Goal: Task Accomplishment & Management: Manage account settings

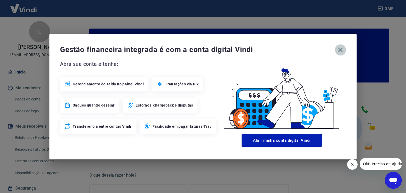
click at [341, 49] on icon "button" at bounding box center [340, 50] width 8 height 8
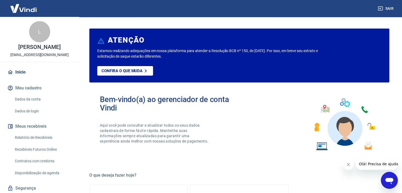
click at [32, 138] on link "Relatório de Recebíveis" at bounding box center [43, 137] width 60 height 11
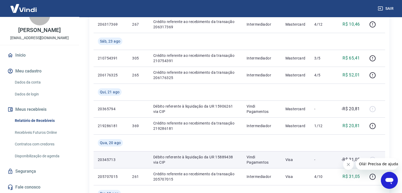
scroll to position [132, 0]
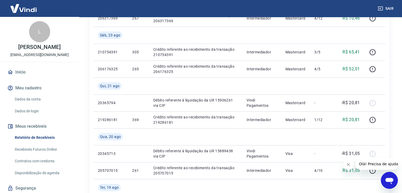
click at [348, 162] on icon "Fechar mensagem da empresa" at bounding box center [348, 164] width 4 height 4
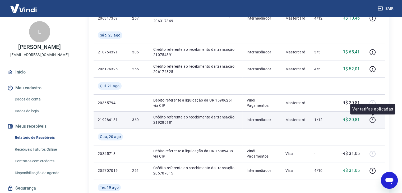
click at [373, 119] on icon "button" at bounding box center [372, 119] width 1 height 2
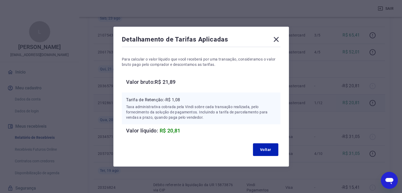
scroll to position [159, 0]
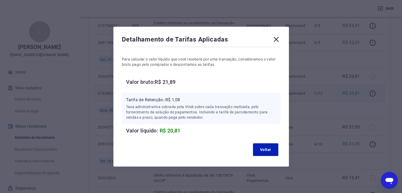
click at [278, 37] on icon at bounding box center [276, 39] width 8 height 8
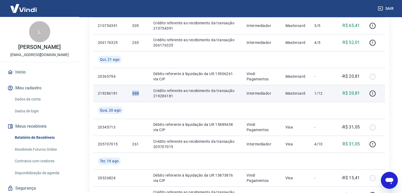
drag, startPoint x: 132, startPoint y: 94, endPoint x: 140, endPoint y: 93, distance: 8.3
click at [140, 93] on td "369" at bounding box center [138, 93] width 21 height 17
click at [371, 93] on icon "button" at bounding box center [372, 93] width 7 height 7
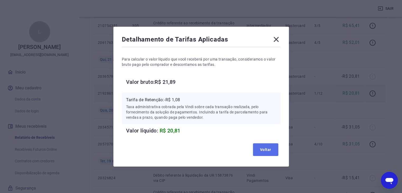
click at [267, 152] on button "Voltar" at bounding box center [265, 149] width 25 height 13
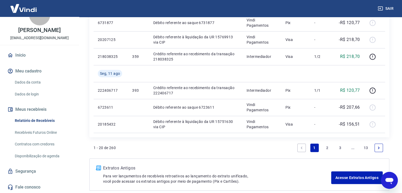
scroll to position [509, 0]
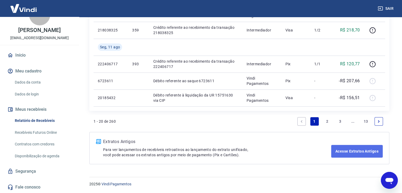
click at [355, 152] on link "Acesse Extratos Antigos" at bounding box center [357, 151] width 52 height 13
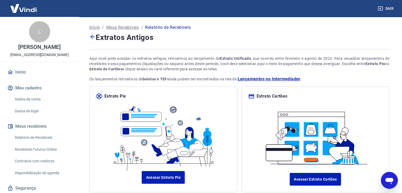
click at [94, 29] on p "Início" at bounding box center [94, 27] width 11 height 6
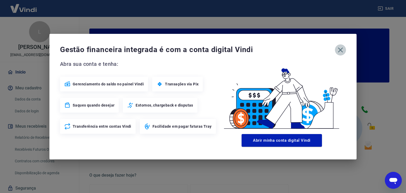
click at [341, 49] on icon "button" at bounding box center [340, 49] width 5 height 5
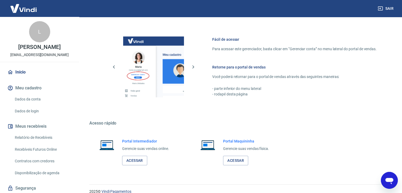
scroll to position [279, 0]
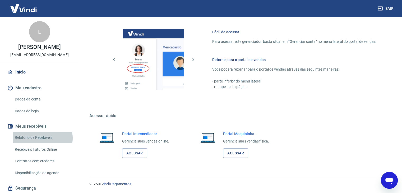
click at [42, 138] on link "Relatório de Recebíveis" at bounding box center [43, 137] width 60 height 11
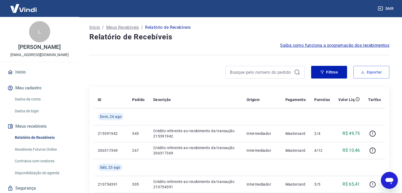
click at [377, 72] on button "Exportar" at bounding box center [371, 72] width 36 height 13
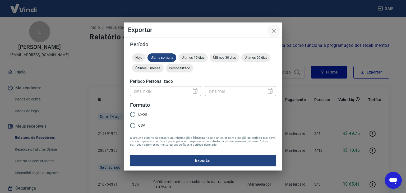
click at [272, 30] on icon "close" at bounding box center [274, 31] width 6 height 6
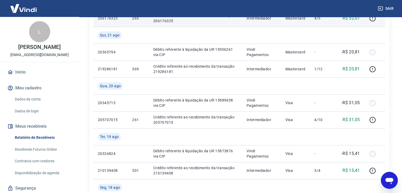
scroll to position [185, 0]
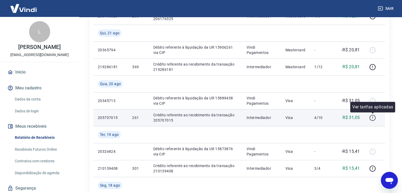
click at [375, 117] on icon "button" at bounding box center [372, 117] width 7 height 7
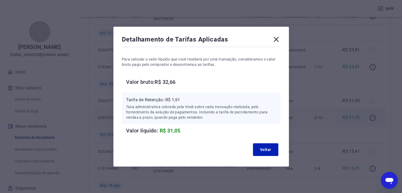
click at [278, 38] on icon at bounding box center [276, 39] width 8 height 8
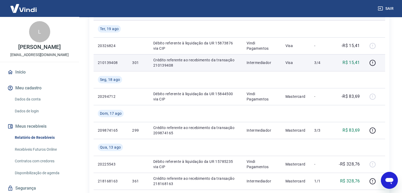
scroll to position [264, 0]
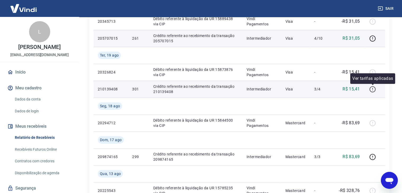
click at [372, 90] on icon "button" at bounding box center [372, 89] width 7 height 7
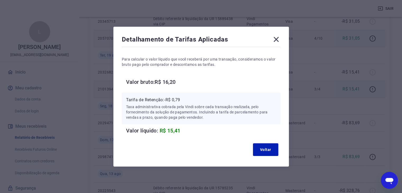
click at [278, 37] on icon at bounding box center [276, 39] width 8 height 8
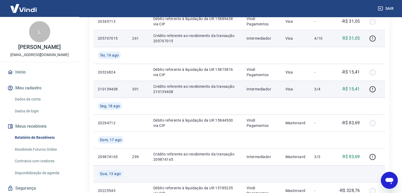
scroll to position [291, 0]
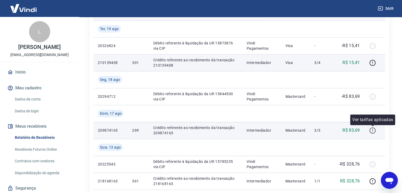
click at [374, 129] on icon "button" at bounding box center [372, 130] width 7 height 7
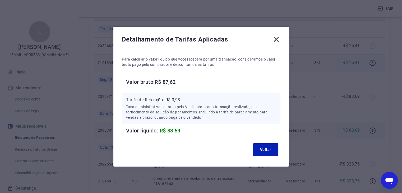
click at [279, 39] on icon at bounding box center [276, 39] width 8 height 8
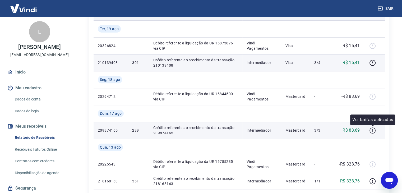
click at [374, 131] on icon "button" at bounding box center [372, 130] width 7 height 7
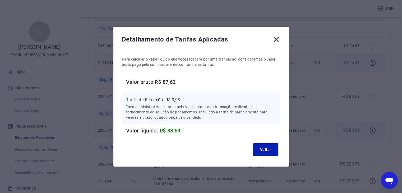
click at [278, 36] on icon at bounding box center [276, 39] width 8 height 8
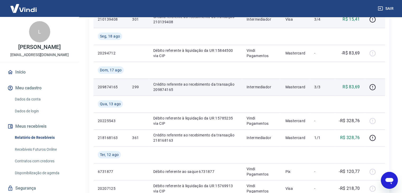
scroll to position [344, 0]
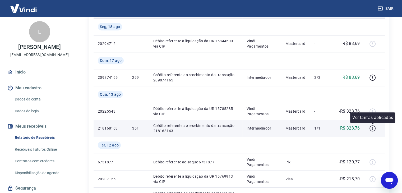
click at [373, 127] on icon "button" at bounding box center [372, 128] width 1 height 2
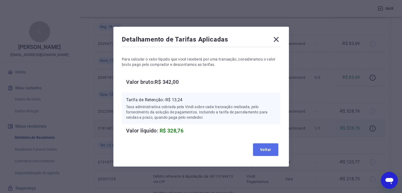
click at [268, 150] on button "Voltar" at bounding box center [265, 149] width 25 height 13
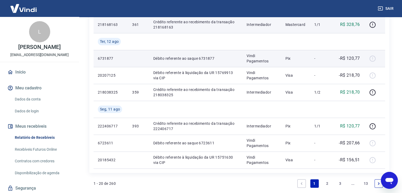
scroll to position [449, 0]
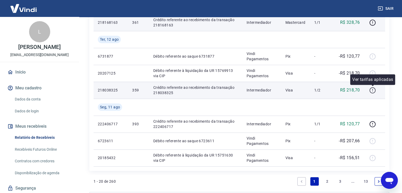
click at [374, 90] on icon "button" at bounding box center [372, 90] width 7 height 7
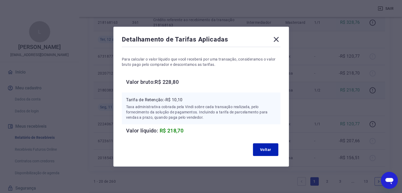
click at [279, 38] on icon at bounding box center [275, 39] width 5 height 5
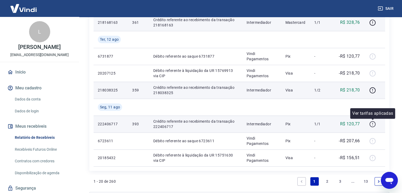
click at [373, 124] on icon "button" at bounding box center [372, 124] width 1 height 2
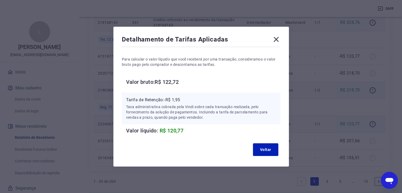
click at [283, 39] on div "Detalhamento de Tarifas Aplicadas Para calcular o valor líquido que você recebe…" at bounding box center [200, 97] width 175 height 140
click at [279, 39] on icon at bounding box center [276, 39] width 8 height 8
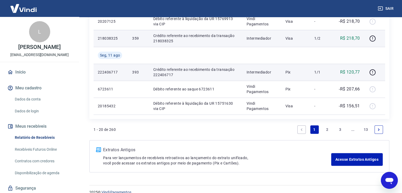
scroll to position [502, 0]
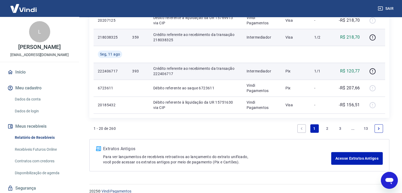
click at [328, 127] on link "2" at bounding box center [327, 128] width 8 height 8
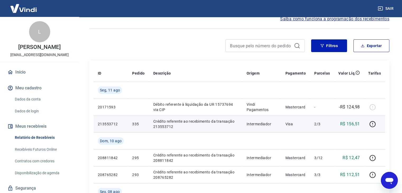
scroll to position [53, 0]
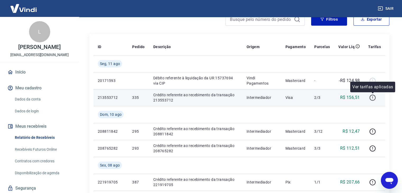
click at [373, 98] on icon "button" at bounding box center [372, 97] width 7 height 7
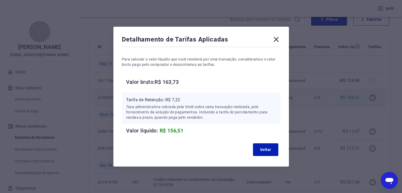
click at [278, 39] on icon at bounding box center [275, 39] width 5 height 5
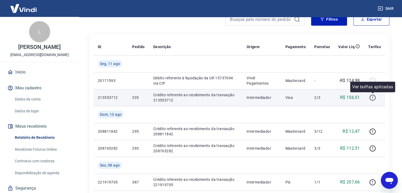
click at [373, 96] on icon "button" at bounding box center [372, 97] width 1 height 2
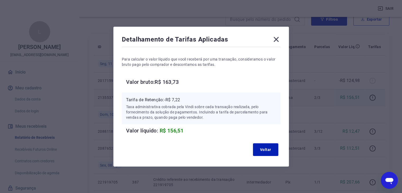
click at [276, 38] on icon at bounding box center [275, 39] width 5 height 5
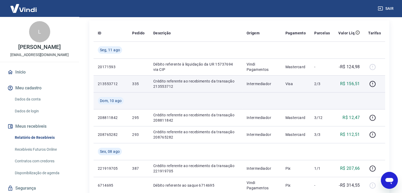
scroll to position [79, 0]
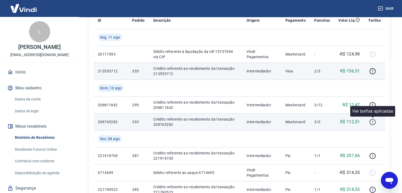
click at [373, 124] on icon "button" at bounding box center [372, 122] width 7 height 7
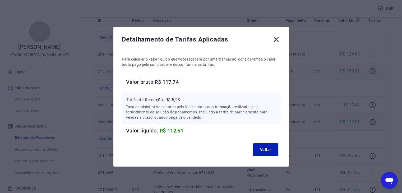
click at [278, 36] on icon at bounding box center [276, 39] width 8 height 8
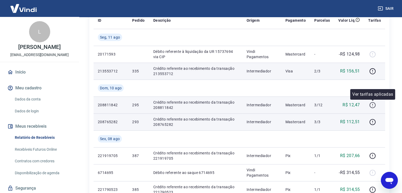
click at [372, 106] on icon "button" at bounding box center [372, 105] width 7 height 7
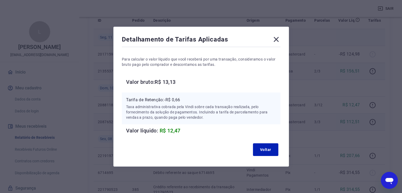
click at [277, 39] on icon at bounding box center [276, 39] width 8 height 8
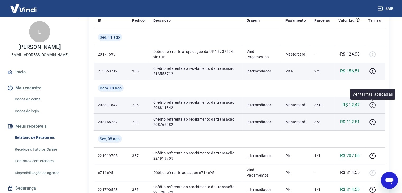
click at [372, 103] on icon "button" at bounding box center [372, 105] width 7 height 7
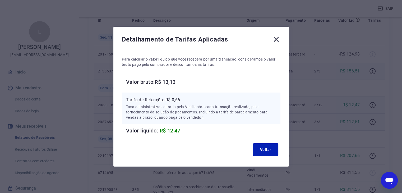
click at [279, 37] on icon at bounding box center [276, 39] width 8 height 8
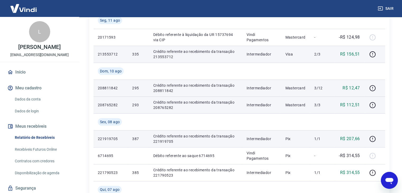
scroll to position [106, 0]
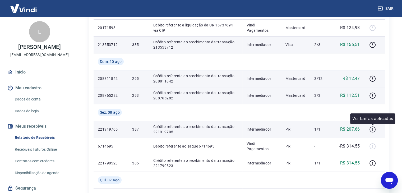
click at [373, 129] on icon "button" at bounding box center [372, 129] width 1 height 2
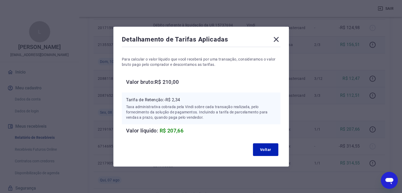
click at [278, 38] on icon at bounding box center [276, 39] width 8 height 8
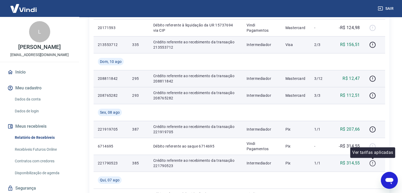
click at [374, 163] on icon "button" at bounding box center [372, 163] width 7 height 7
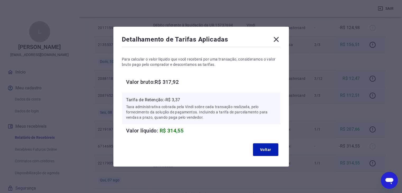
click at [276, 39] on icon at bounding box center [276, 39] width 8 height 8
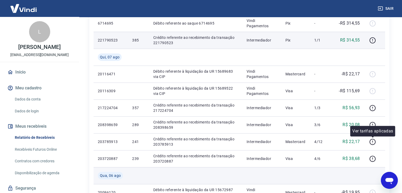
scroll to position [238, 0]
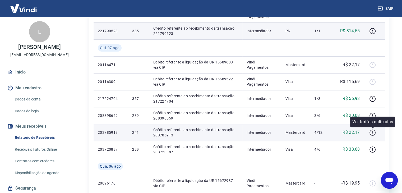
click at [372, 133] on icon "button" at bounding box center [372, 132] width 7 height 7
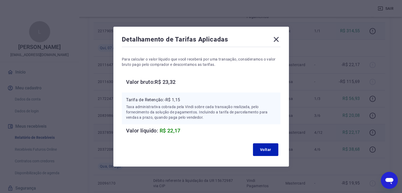
click at [280, 35] on icon at bounding box center [276, 39] width 8 height 8
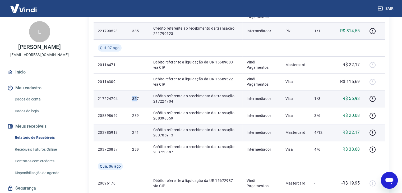
drag, startPoint x: 126, startPoint y: 97, endPoint x: 148, endPoint y: 97, distance: 22.5
click at [143, 97] on tr "217224704 357 Crédito referente ao recebimento da transação 217224704 Intermedi…" at bounding box center [239, 98] width 291 height 17
click at [373, 99] on icon "button" at bounding box center [372, 98] width 7 height 7
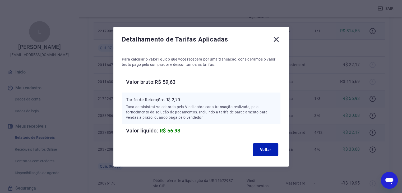
click at [279, 38] on icon at bounding box center [275, 39] width 5 height 5
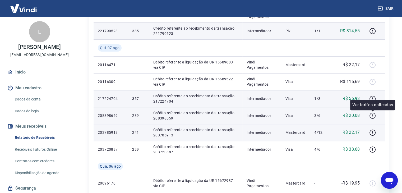
click at [373, 115] on icon "button" at bounding box center [372, 115] width 7 height 7
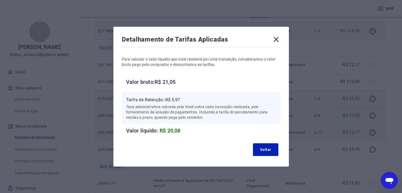
click at [278, 37] on icon at bounding box center [276, 39] width 8 height 8
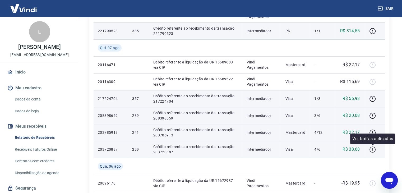
click at [371, 150] on icon "button" at bounding box center [372, 149] width 7 height 7
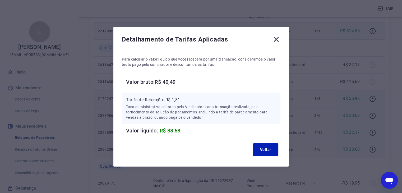
click at [276, 38] on icon at bounding box center [276, 39] width 8 height 8
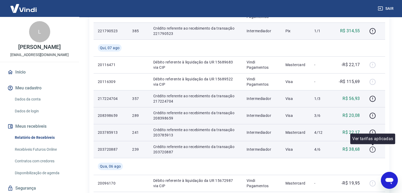
click at [371, 150] on icon "button" at bounding box center [372, 149] width 7 height 7
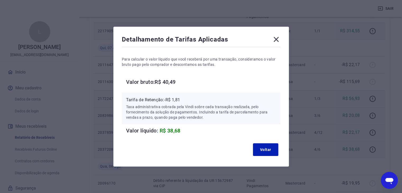
click at [278, 37] on icon at bounding box center [276, 39] width 8 height 8
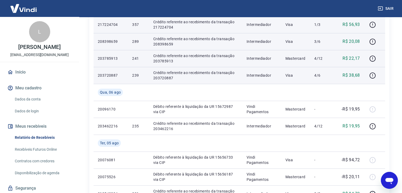
scroll to position [317, 0]
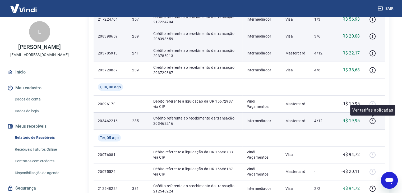
click at [372, 122] on icon "button" at bounding box center [372, 122] width 1 height 1
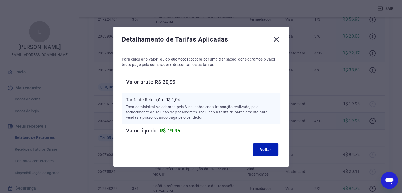
click at [276, 37] on icon at bounding box center [275, 39] width 5 height 5
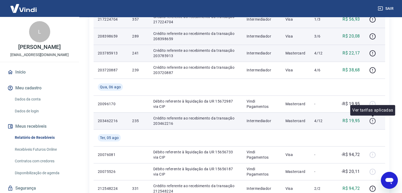
click at [372, 121] on icon "button" at bounding box center [372, 121] width 7 height 7
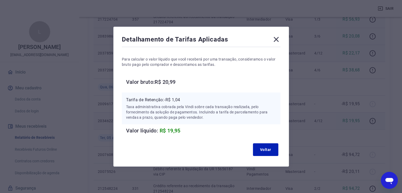
click at [278, 42] on icon at bounding box center [276, 39] width 8 height 8
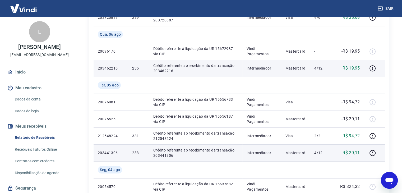
scroll to position [370, 0]
click at [372, 151] on icon "button" at bounding box center [372, 152] width 1 height 2
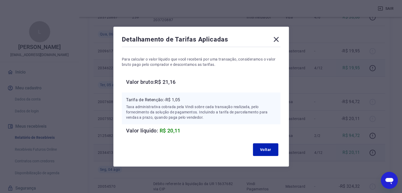
click at [277, 39] on icon at bounding box center [275, 39] width 5 height 5
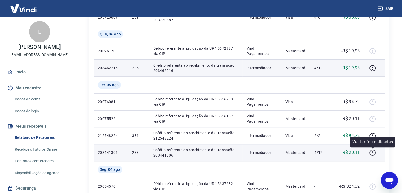
click at [372, 154] on icon "button" at bounding box center [372, 152] width 7 height 7
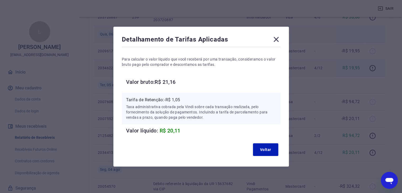
click at [277, 38] on icon at bounding box center [276, 39] width 8 height 8
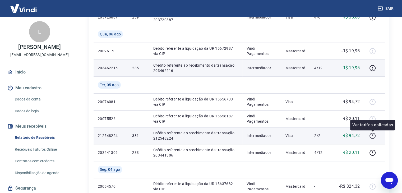
click at [372, 136] on icon "button" at bounding box center [372, 135] width 7 height 7
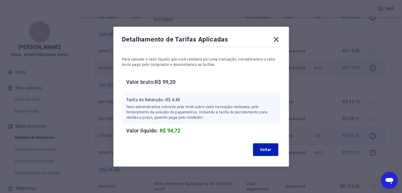
click at [280, 39] on icon at bounding box center [276, 39] width 8 height 8
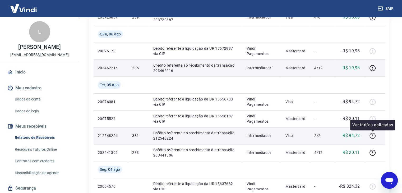
click at [374, 136] on icon "button" at bounding box center [372, 135] width 7 height 7
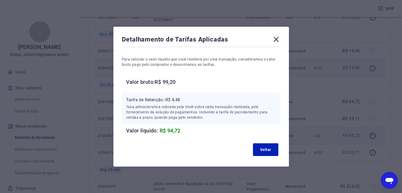
click at [279, 38] on icon at bounding box center [275, 39] width 5 height 5
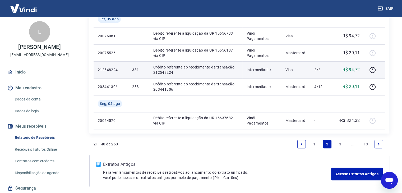
scroll to position [449, 0]
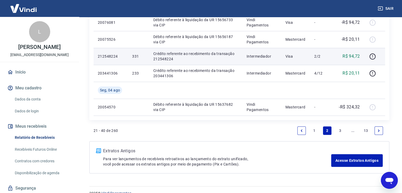
click at [341, 130] on link "3" at bounding box center [340, 130] width 8 height 8
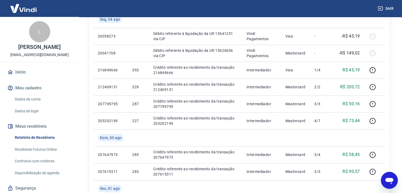
scroll to position [106, 0]
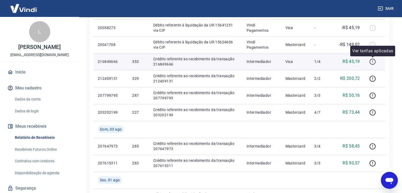
click at [371, 61] on icon "button" at bounding box center [372, 61] width 7 height 7
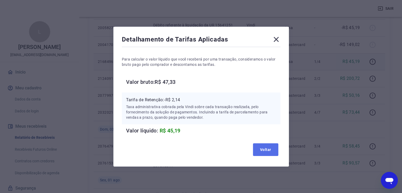
click at [265, 149] on button "Voltar" at bounding box center [265, 149] width 25 height 13
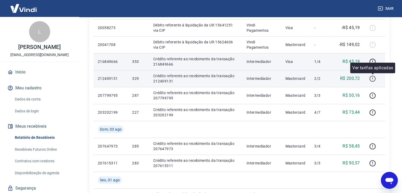
click at [372, 79] on icon "button" at bounding box center [372, 78] width 7 height 7
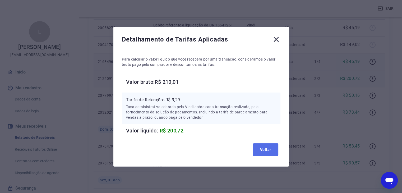
click at [267, 151] on button "Voltar" at bounding box center [265, 149] width 25 height 13
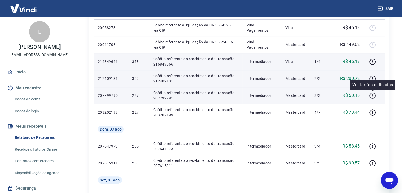
click at [373, 97] on icon "button" at bounding box center [372, 95] width 7 height 7
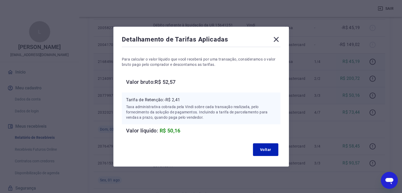
click at [279, 39] on icon at bounding box center [276, 39] width 8 height 8
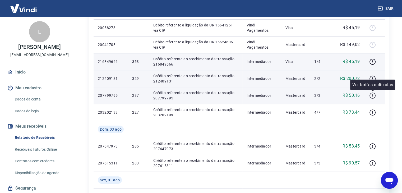
click at [372, 94] on icon "button" at bounding box center [372, 95] width 7 height 7
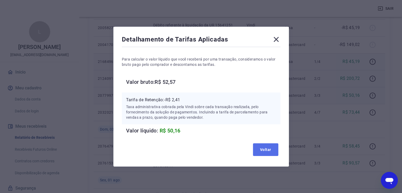
click at [267, 151] on button "Voltar" at bounding box center [265, 149] width 25 height 13
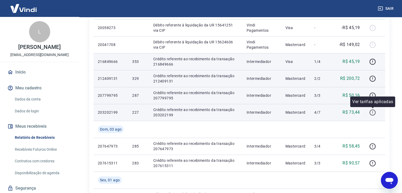
click at [372, 113] on icon "button" at bounding box center [372, 112] width 7 height 7
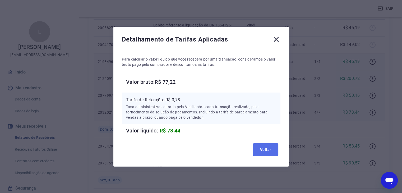
click at [270, 149] on button "Voltar" at bounding box center [265, 149] width 25 height 13
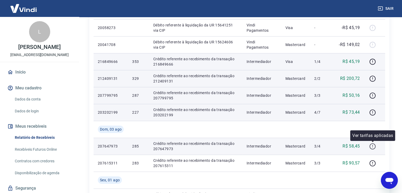
click at [372, 145] on icon "button" at bounding box center [372, 146] width 7 height 7
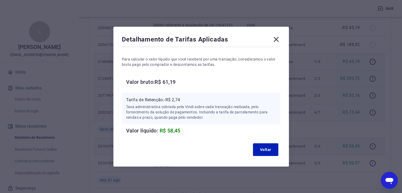
click at [279, 38] on icon at bounding box center [275, 39] width 5 height 5
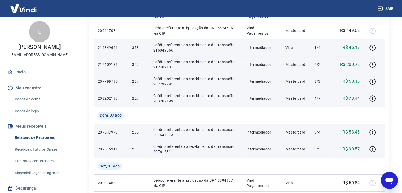
scroll to position [132, 0]
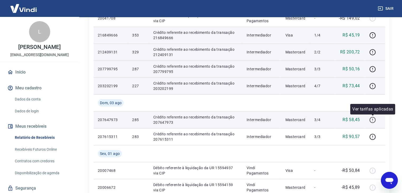
click at [372, 121] on icon "button" at bounding box center [372, 120] width 7 height 7
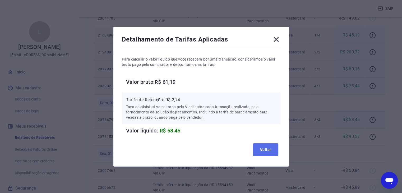
click at [264, 149] on button "Voltar" at bounding box center [265, 149] width 25 height 13
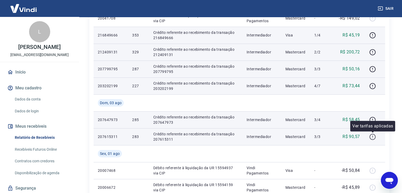
click at [373, 137] on icon "button" at bounding box center [372, 136] width 7 height 7
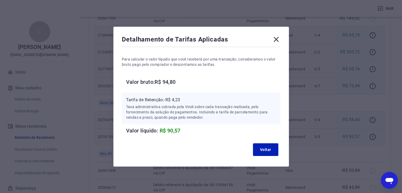
click at [277, 39] on icon at bounding box center [275, 39] width 5 height 5
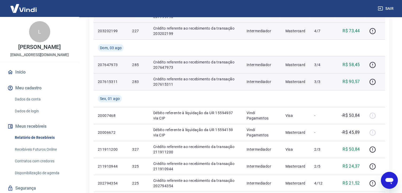
scroll to position [211, 0]
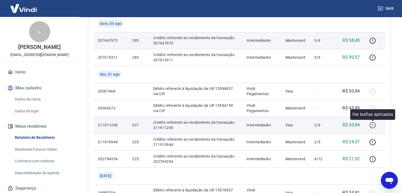
click at [374, 123] on icon "button" at bounding box center [372, 125] width 7 height 7
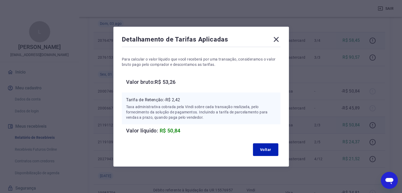
click at [280, 38] on icon at bounding box center [276, 39] width 8 height 8
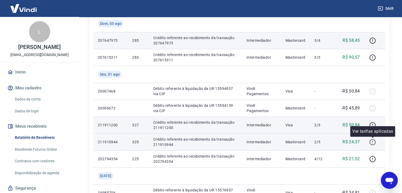
click at [375, 143] on icon "button" at bounding box center [372, 142] width 6 height 6
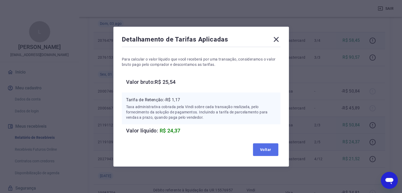
click at [270, 151] on button "Voltar" at bounding box center [265, 149] width 25 height 13
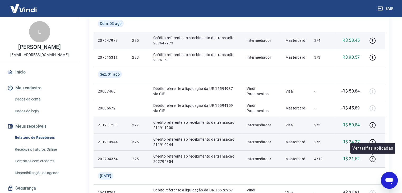
click at [374, 157] on icon "button" at bounding box center [372, 159] width 7 height 7
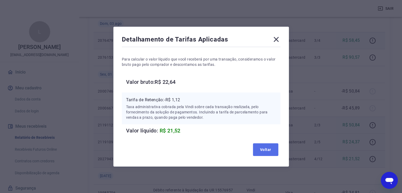
click at [263, 147] on button "Voltar" at bounding box center [265, 149] width 25 height 13
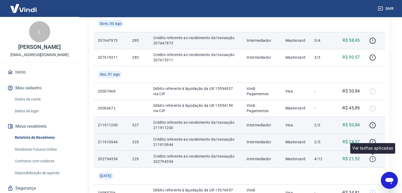
click at [371, 158] on icon "button" at bounding box center [372, 159] width 7 height 7
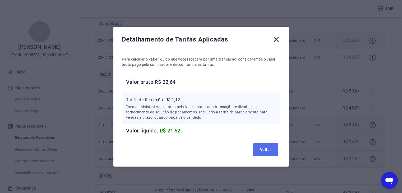
click at [267, 151] on button "Voltar" at bounding box center [265, 149] width 25 height 13
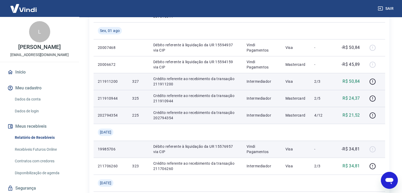
scroll to position [264, 0]
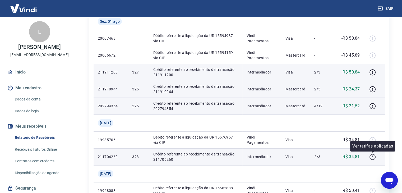
click at [371, 157] on icon "button" at bounding box center [372, 157] width 7 height 7
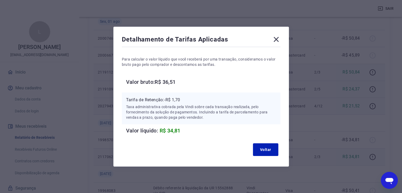
click at [276, 36] on icon at bounding box center [276, 39] width 8 height 8
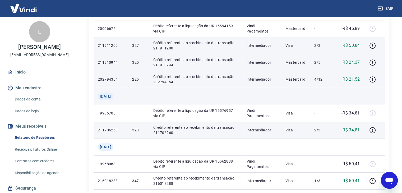
scroll to position [291, 0]
